Goal: Communication & Community: Connect with others

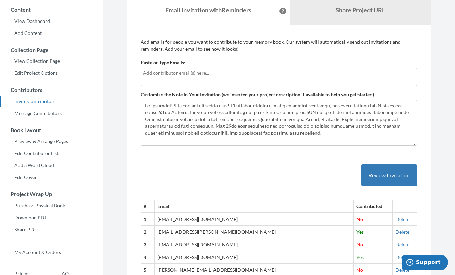
scroll to position [59, 0]
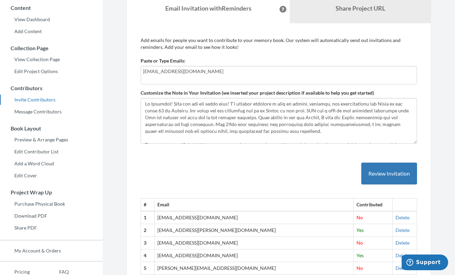
type input "[EMAIL_ADDRESS][DOMAIN_NAME]"
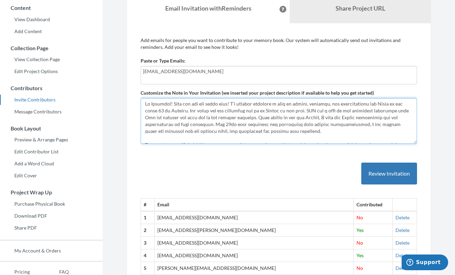
click at [182, 118] on textarea "Customize the Note in Your Invitation (we inserted your project description if …" at bounding box center [279, 121] width 276 height 46
click at [170, 104] on textarea "Customize the Note in Your Invitation (we inserted your project description if …" at bounding box center [279, 121] width 276 height 46
click at [187, 103] on textarea "Customize the Note in Your Invitation (we inserted your project description if …" at bounding box center [279, 121] width 276 height 46
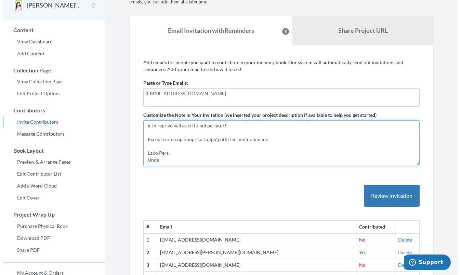
scroll to position [48, 0]
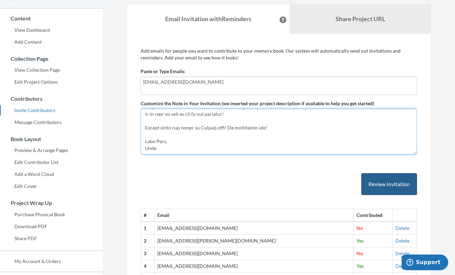
type textarea "Hi [PERSON_NAME]! Hope you are doing well! I'm putting together a book of wisdo…"
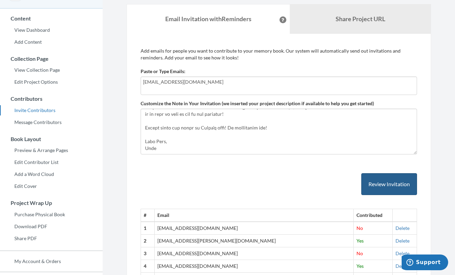
click at [390, 181] on button "Review Invitation" at bounding box center [389, 184] width 56 height 22
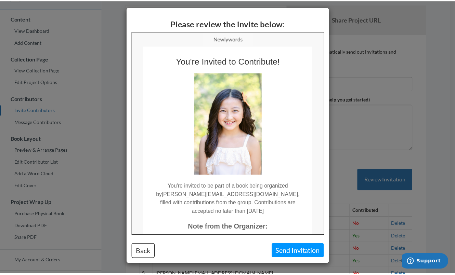
scroll to position [3, 0]
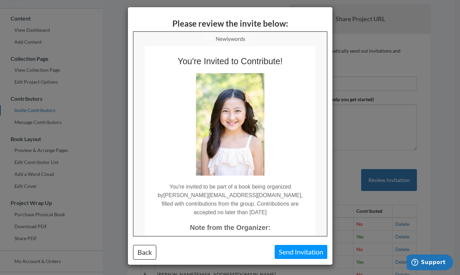
click at [306, 252] on button "Send Invitation" at bounding box center [301, 252] width 53 height 14
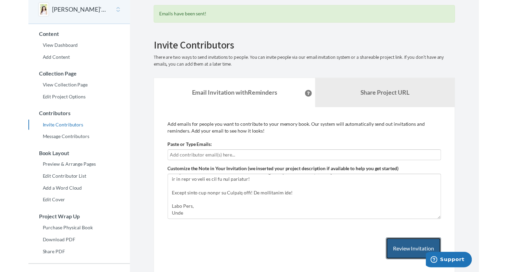
scroll to position [68, 0]
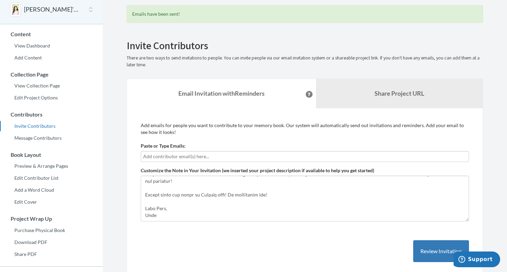
click at [32, 83] on link "View Collection Page" at bounding box center [51, 86] width 103 height 10
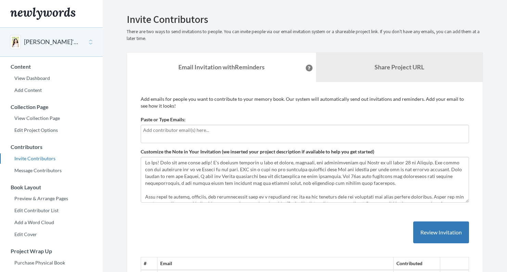
click at [161, 132] on input "text" at bounding box center [304, 131] width 323 height 8
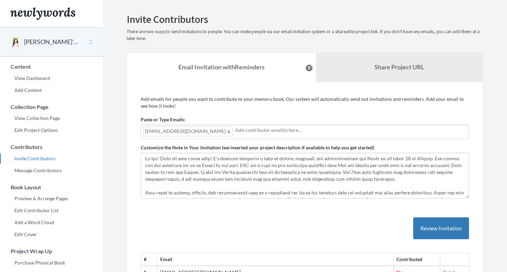
click at [220, 134] on div "[EMAIL_ADDRESS][DOMAIN_NAME]" at bounding box center [305, 132] width 328 height 14
type input "B"
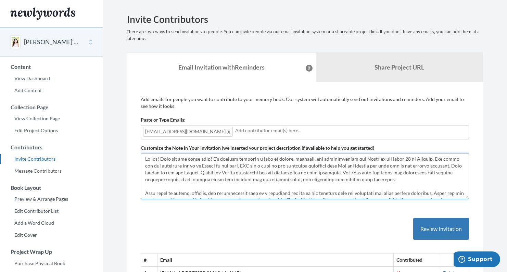
click at [175, 170] on textarea "Customize the Note in Your Invitation (we inserted your project description if …" at bounding box center [305, 176] width 328 height 46
click at [158, 157] on textarea "Customize the Note in Your Invitation (we inserted your project description if …" at bounding box center [305, 176] width 328 height 46
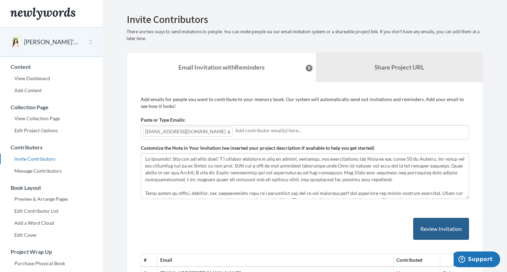
click at [436, 226] on button "Review Invitation" at bounding box center [441, 229] width 56 height 22
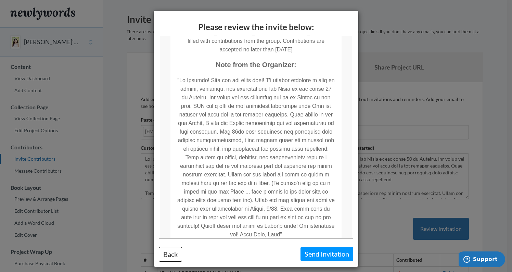
scroll to position [185, 0]
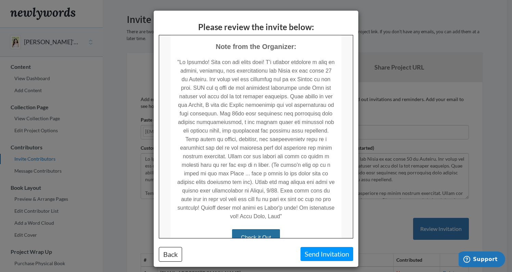
click at [323, 254] on button "Send Invitation" at bounding box center [326, 254] width 53 height 14
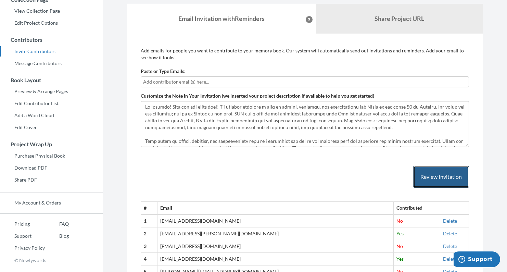
scroll to position [80, 0]
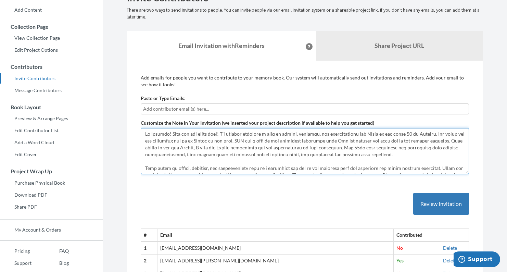
click at [168, 130] on textarea "Customize the Note in Your Invitation (we inserted your project description if …" at bounding box center [305, 151] width 328 height 46
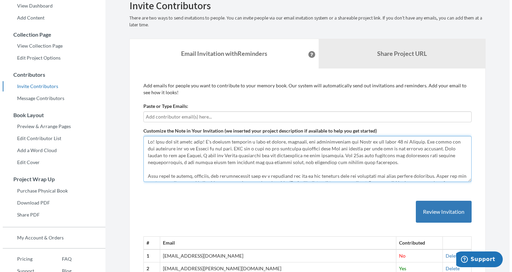
scroll to position [73, 0]
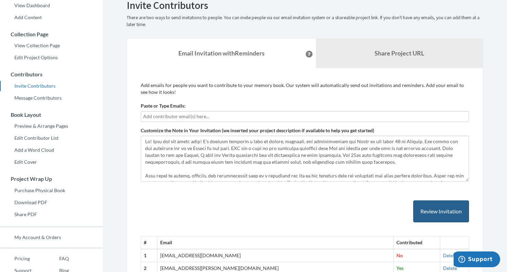
click at [445, 209] on button "Review Invitation" at bounding box center [441, 211] width 56 height 22
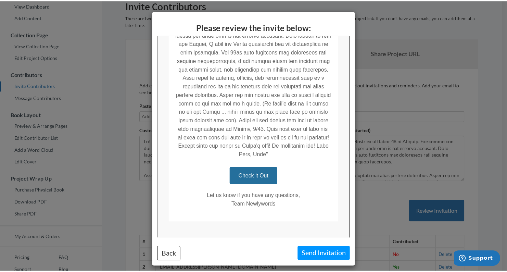
scroll to position [246, 0]
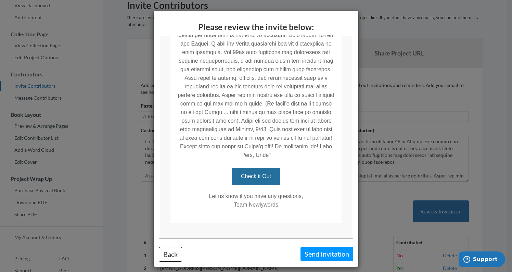
click at [395, 54] on div "Please review the invite below: Back Send Invitation" at bounding box center [256, 136] width 512 height 272
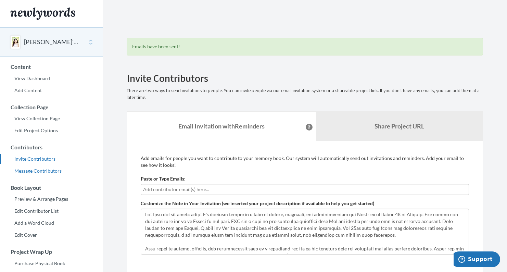
scroll to position [0, 0]
click at [212, 186] on input "text" at bounding box center [304, 189] width 323 height 8
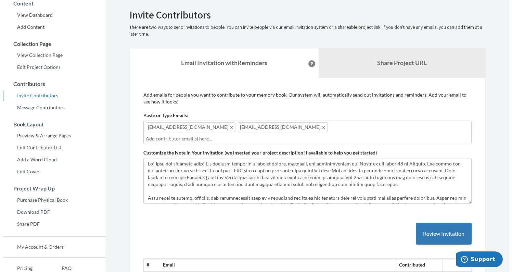
scroll to position [66, 0]
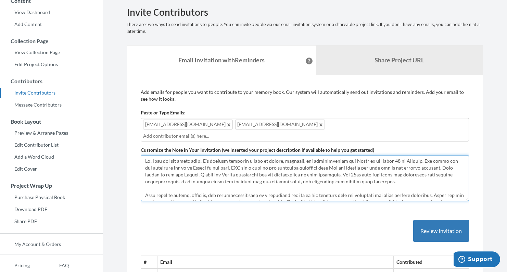
drag, startPoint x: 148, startPoint y: 152, endPoint x: 152, endPoint y: 163, distance: 11.1
click at [148, 155] on textarea "Customize the Note in Your Invitation (we inserted your project description if …" at bounding box center [305, 178] width 328 height 46
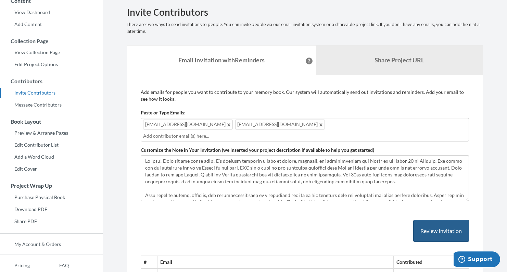
click at [425, 224] on button "Review Invitation" at bounding box center [441, 231] width 56 height 22
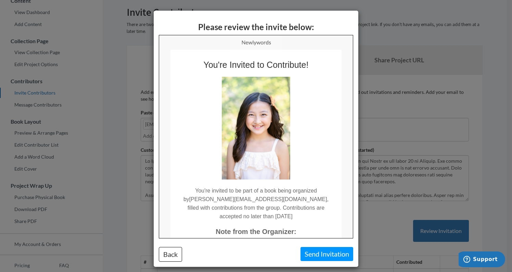
scroll to position [0, 0]
click at [307, 254] on button "Send Invitation" at bounding box center [326, 254] width 53 height 14
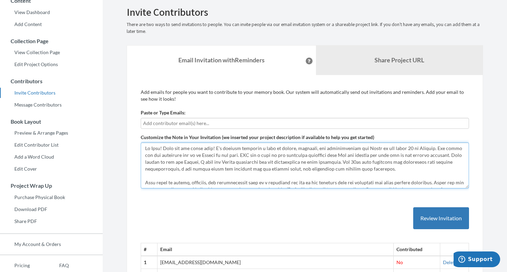
click at [158, 149] on textarea "Customize the Note in Your Invitation (we inserted your project description if …" at bounding box center [305, 165] width 328 height 46
type textarea "Hi! Hope you are doing well! I'm putting together a book of wisdom, blessing, e…"
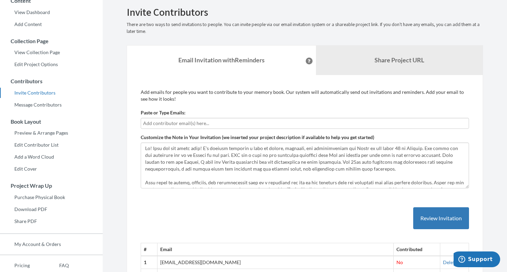
click at [435, 226] on button "Review Invitation" at bounding box center [441, 218] width 56 height 22
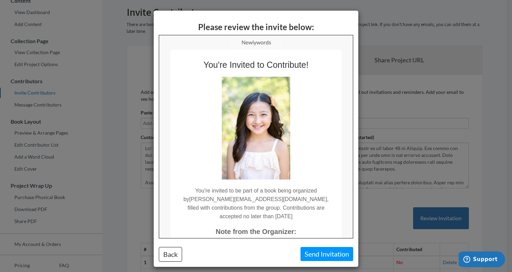
click at [141, 45] on div "Please review the invite below: Back Send Invitation" at bounding box center [256, 136] width 512 height 272
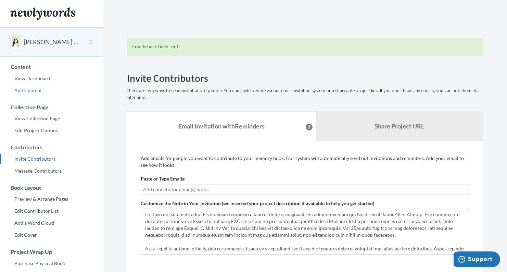
click at [35, 88] on link "Add Content" at bounding box center [51, 90] width 103 height 10
